Goal: Information Seeking & Learning: Learn about a topic

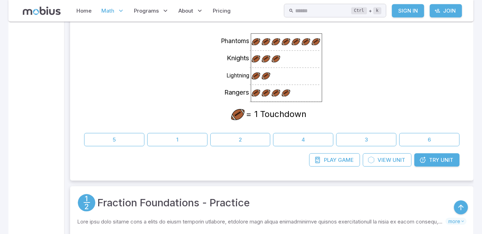
scroll to position [586, 0]
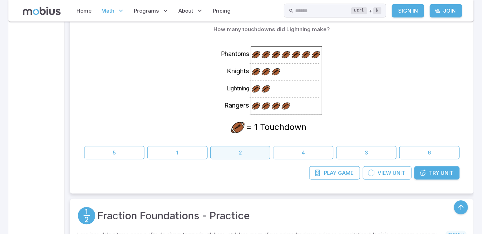
click at [229, 149] on button "2" at bounding box center [240, 152] width 60 height 13
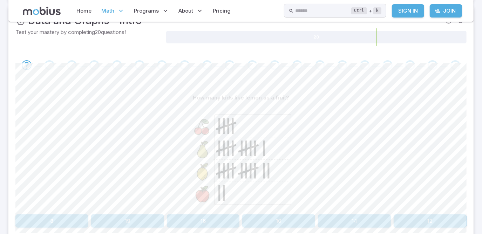
scroll to position [153, 0]
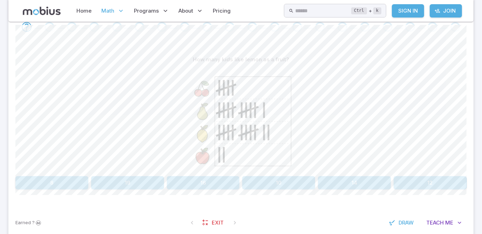
click at [435, 183] on button "12" at bounding box center [430, 182] width 73 height 13
click at [270, 182] on button "Candy" at bounding box center [241, 182] width 149 height 13
click at [49, 27] on icon "Review your answer" at bounding box center [49, 27] width 11 height 11
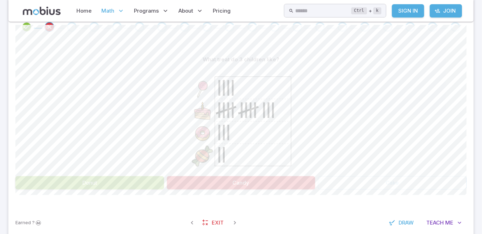
click at [72, 24] on div "Go to the next question" at bounding box center [72, 27] width 10 height 10
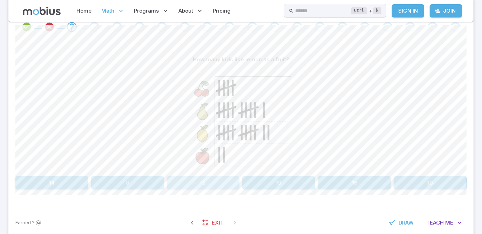
click at [220, 180] on button "12" at bounding box center [203, 182] width 73 height 13
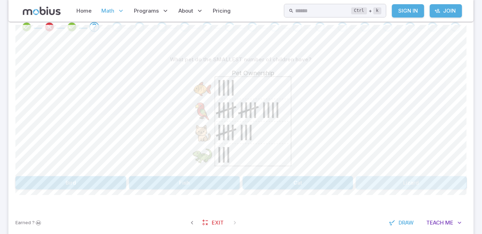
click at [394, 187] on button "Lizard" at bounding box center [411, 182] width 111 height 13
click at [344, 184] on button "Lizard" at bounding box center [355, 182] width 224 height 13
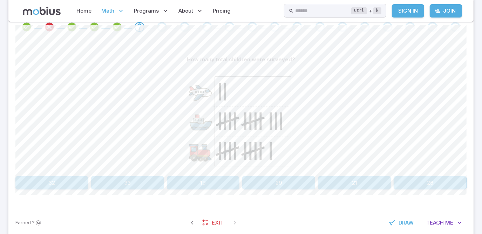
click at [142, 182] on button "33" at bounding box center [127, 182] width 73 height 13
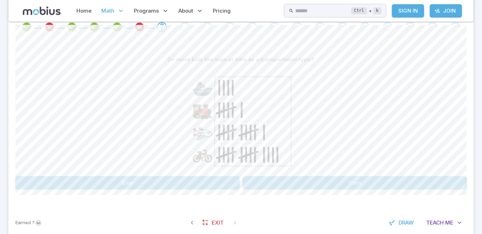
click at [199, 182] on button "Bike" at bounding box center [127, 182] width 224 height 13
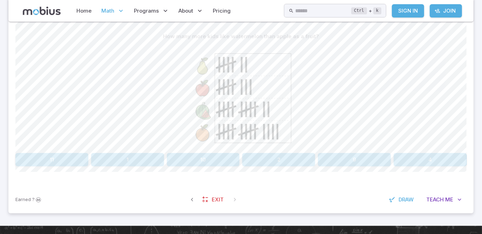
scroll to position [176, 0]
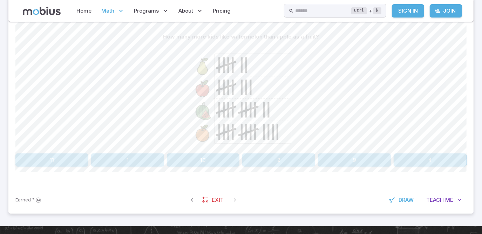
click at [414, 160] on button "4" at bounding box center [430, 160] width 73 height 13
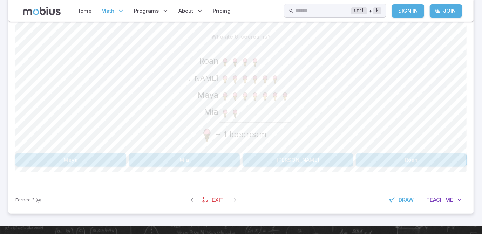
click at [281, 158] on button "[PERSON_NAME]" at bounding box center [298, 160] width 111 height 13
click at [356, 159] on button "9" at bounding box center [354, 160] width 73 height 13
drag, startPoint x: 284, startPoint y: 79, endPoint x: 276, endPoint y: 104, distance: 26.4
click at [276, 104] on icon "Maya [PERSON_NAME][GEOGRAPHIC_DATA] Mia = 1 Icecream" at bounding box center [241, 95] width 105 height 105
click at [242, 93] on icon at bounding box center [255, 88] width 71 height 68
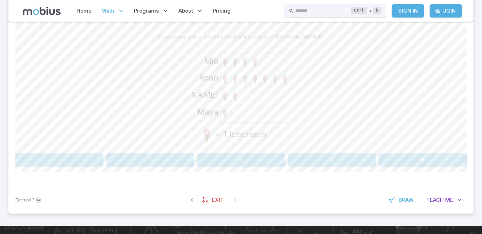
click at [72, 163] on button "4" at bounding box center [59, 160] width 88 height 13
click at [381, 147] on div "[PERSON_NAME][GEOGRAPHIC_DATA] Maya Mia = 1 Free Throw" at bounding box center [240, 96] width 451 height 107
click at [380, 157] on button "Mia" at bounding box center [411, 160] width 111 height 13
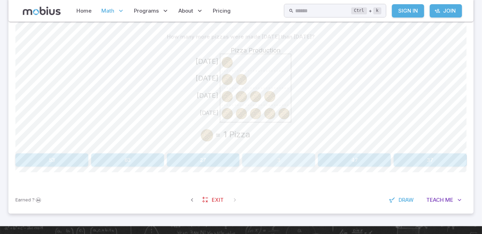
click at [268, 158] on button "3" at bounding box center [278, 160] width 73 height 13
click at [260, 156] on button "[PERSON_NAME]" at bounding box center [241, 160] width 149 height 13
click at [79, 158] on button "15" at bounding box center [51, 160] width 73 height 13
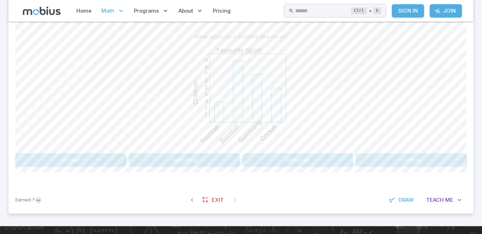
click at [412, 160] on button "Football" at bounding box center [411, 160] width 111 height 13
click at [398, 155] on button "Cricket" at bounding box center [392, 160] width 149 height 13
click at [208, 161] on button "[DATE]" at bounding box center [184, 160] width 111 height 13
click at [277, 33] on p "How many total children were surveyed?" at bounding box center [241, 37] width 108 height 8
click at [243, 49] on text "Favourite Sport" at bounding box center [238, 50] width 45 height 7
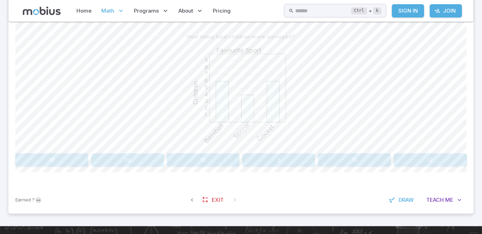
click at [338, 159] on button "16" at bounding box center [354, 160] width 73 height 13
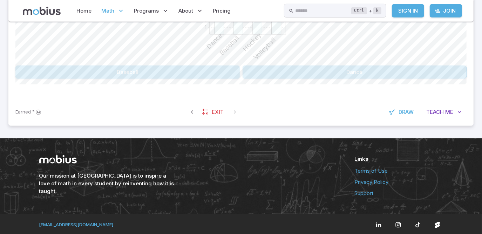
scroll to position [265, 0]
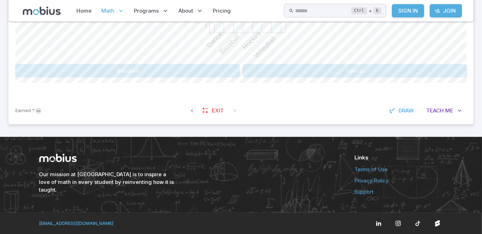
click at [75, 224] on link "[EMAIL_ADDRESS][DOMAIN_NAME]" at bounding box center [76, 224] width 74 height 6
click at [343, 105] on div "Earned ? Exit Draw Teach Me" at bounding box center [240, 110] width 465 height 27
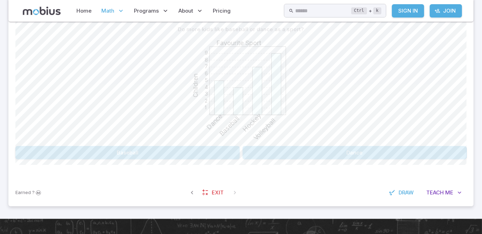
scroll to position [163, 0]
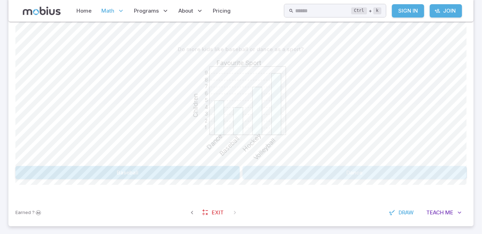
click at [319, 169] on button "Dance" at bounding box center [355, 172] width 224 height 13
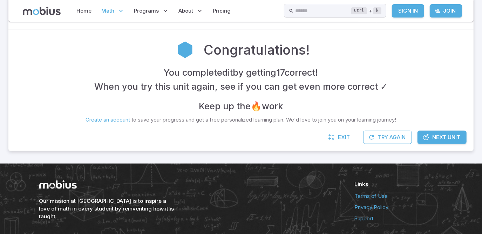
scroll to position [137, 0]
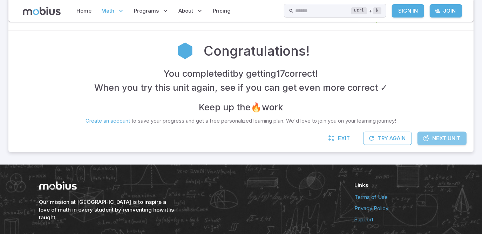
click at [444, 141] on span "Next Unit" at bounding box center [446, 139] width 28 height 8
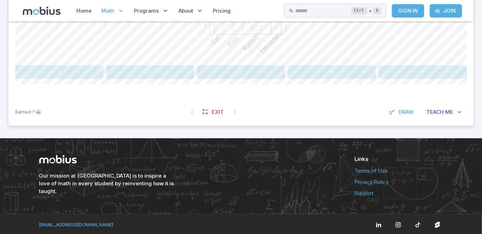
scroll to position [265, 0]
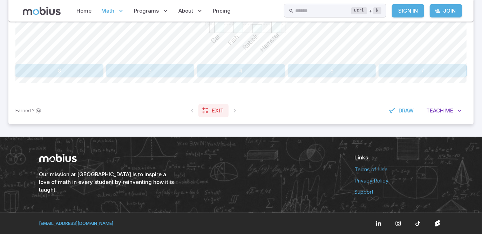
click at [216, 110] on span "Exit" at bounding box center [218, 111] width 12 height 8
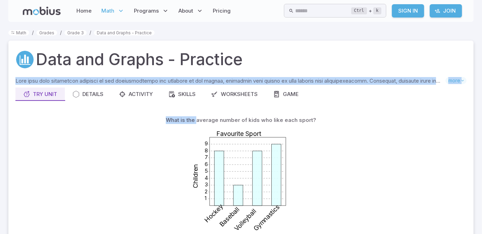
drag, startPoint x: 248, startPoint y: 100, endPoint x: 199, endPoint y: 119, distance: 52.1
click at [199, 119] on div "Data and Graphs - Practice Skills you will learn include: Data and graphs Readi…" at bounding box center [240, 163] width 465 height 244
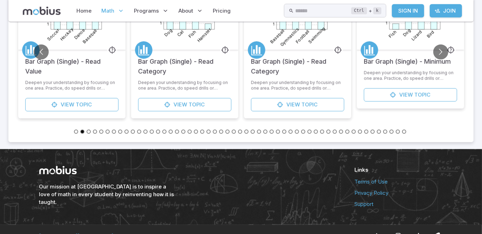
scroll to position [357, 0]
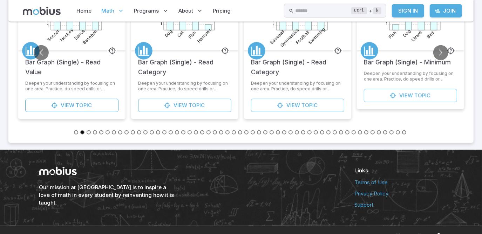
click at [77, 130] on button "Go to slide 1" at bounding box center [76, 132] width 4 height 4
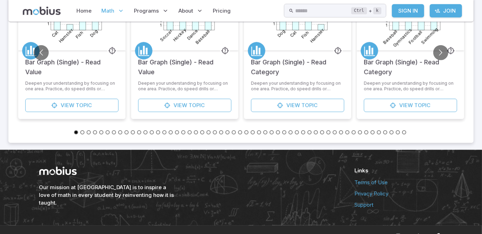
click at [402, 132] on button "Go to slide 53" at bounding box center [404, 132] width 4 height 4
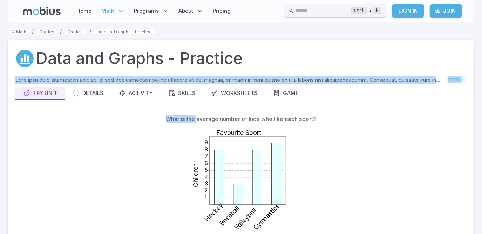
scroll to position [0, 0]
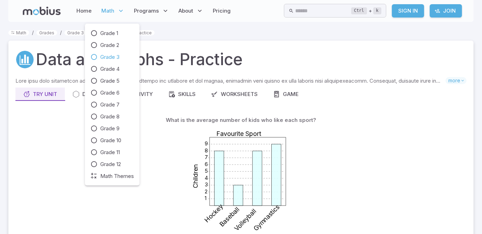
click at [121, 9] on icon at bounding box center [120, 10] width 7 height 7
click at [93, 165] on icon at bounding box center [93, 164] width 7 height 7
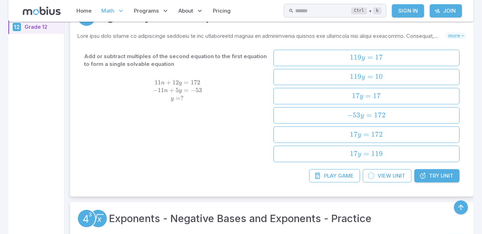
scroll to position [166, 0]
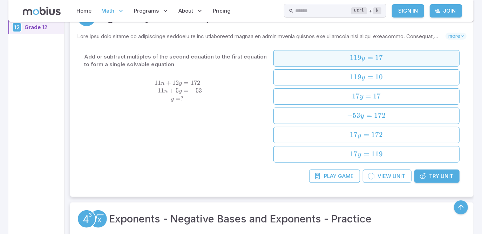
click at [350, 62] on span "119 y = 17" at bounding box center [366, 57] width 181 height 9
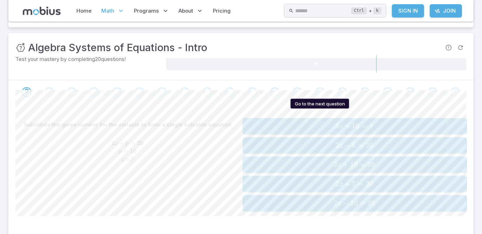
scroll to position [89, 0]
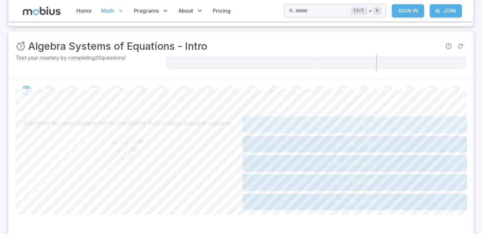
click at [338, 126] on span "5" at bounding box center [338, 124] width 4 height 9
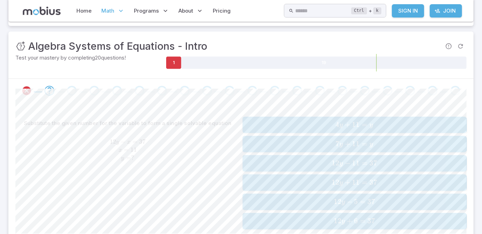
click at [314, 130] on button "4 y + 11 = y 4y + 11 = y 4 y + 11 = y" at bounding box center [355, 125] width 224 height 16
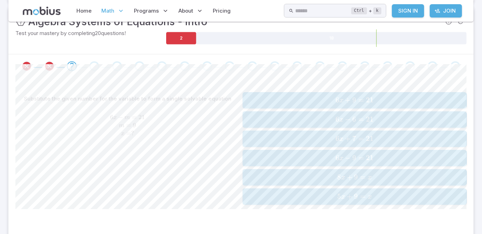
scroll to position [115, 0]
click at [343, 142] on div "6 x + 7 = 21 6x + 7 = 21 6 x + 7 = 21" at bounding box center [355, 138] width 220 height 11
click at [338, 158] on span "9" at bounding box center [338, 157] width 4 height 9
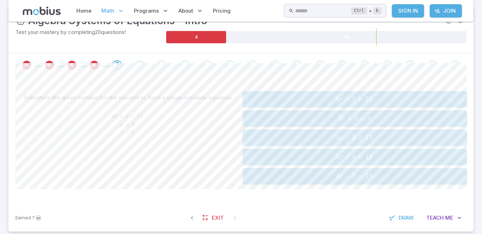
click at [348, 89] on div "Substitute the given number for the variable to form a single solvable equation…" at bounding box center [240, 140] width 451 height 127
click at [350, 95] on span "−" at bounding box center [348, 99] width 6 height 9
click at [313, 137] on span "2 r + 3 = r" at bounding box center [355, 137] width 220 height 9
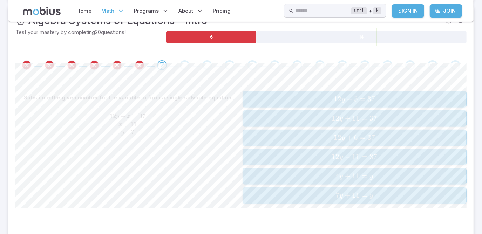
click at [307, 160] on span "12 y − 11 = 37" at bounding box center [355, 157] width 220 height 9
click at [339, 139] on span "12" at bounding box center [340, 137] width 8 height 9
click at [352, 205] on div "Substitute the given number for the variable to form a single solvable equation…" at bounding box center [240, 150] width 451 height 147
click at [361, 193] on span "10 =" at bounding box center [361, 195] width 18 height 9
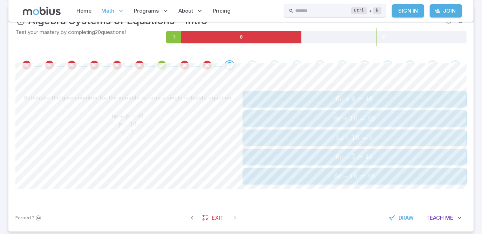
click at [370, 159] on span "46" at bounding box center [369, 157] width 8 height 9
click at [352, 138] on span "12" at bounding box center [356, 137] width 8 height 9
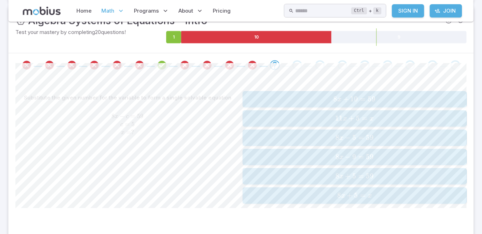
click at [339, 159] on span "x" at bounding box center [341, 157] width 4 height 7
click at [352, 123] on div "4 m + 4 = 12 4m + 4 = 12 4 m + 4 = 12" at bounding box center [355, 118] width 220 height 11
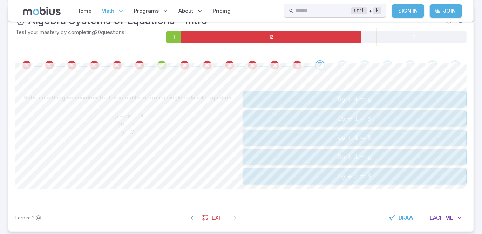
click at [366, 123] on div "4 y − 4 = 8 4y - 4 = 8 4 y − 4 = 8" at bounding box center [355, 118] width 220 height 11
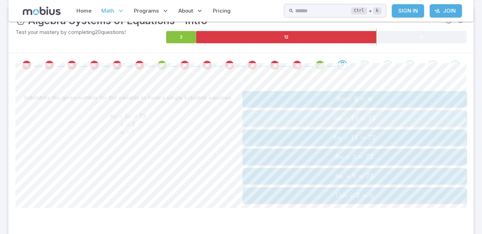
click at [366, 122] on span "8 n + 10 = 73" at bounding box center [355, 118] width 220 height 9
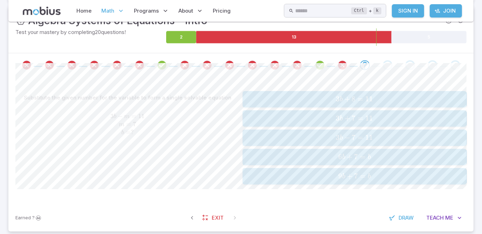
click at [370, 138] on span "11" at bounding box center [369, 137] width 8 height 9
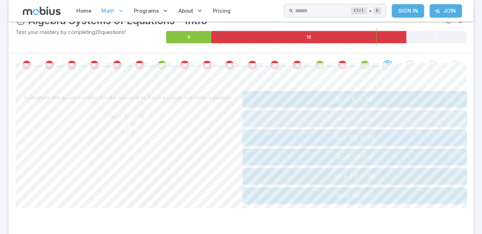
click at [344, 117] on span "6 c +" at bounding box center [344, 118] width 16 height 9
click at [379, 127] on div "8 x + 10 = 59 8x + 10 = 59 8 x + 10 = 59 11 x + 5 = x 11x + 5 = x 11 x + 5 = x …" at bounding box center [355, 147] width 224 height 113
click at [377, 133] on span "8 x + 5 = x" at bounding box center [355, 137] width 220 height 9
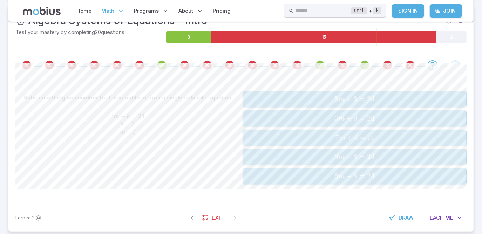
click at [376, 154] on span "3 m − 3 = 24" at bounding box center [355, 157] width 220 height 9
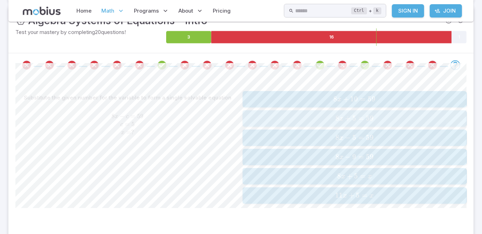
click at [381, 115] on span "8 x + 5 = 59" at bounding box center [355, 118] width 220 height 9
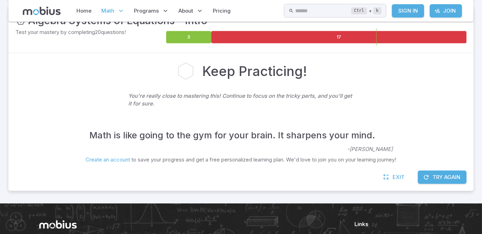
click at [183, 72] on icon at bounding box center [185, 71] width 14 height 16
click at [197, 35] on icon at bounding box center [188, 37] width 45 height 12
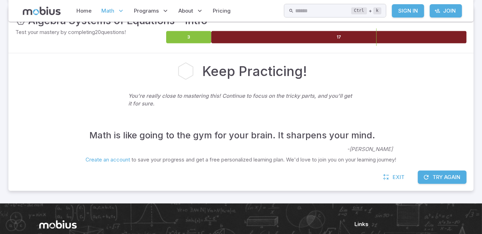
click at [247, 38] on icon at bounding box center [338, 37] width 255 height 12
